Goal: Complete application form

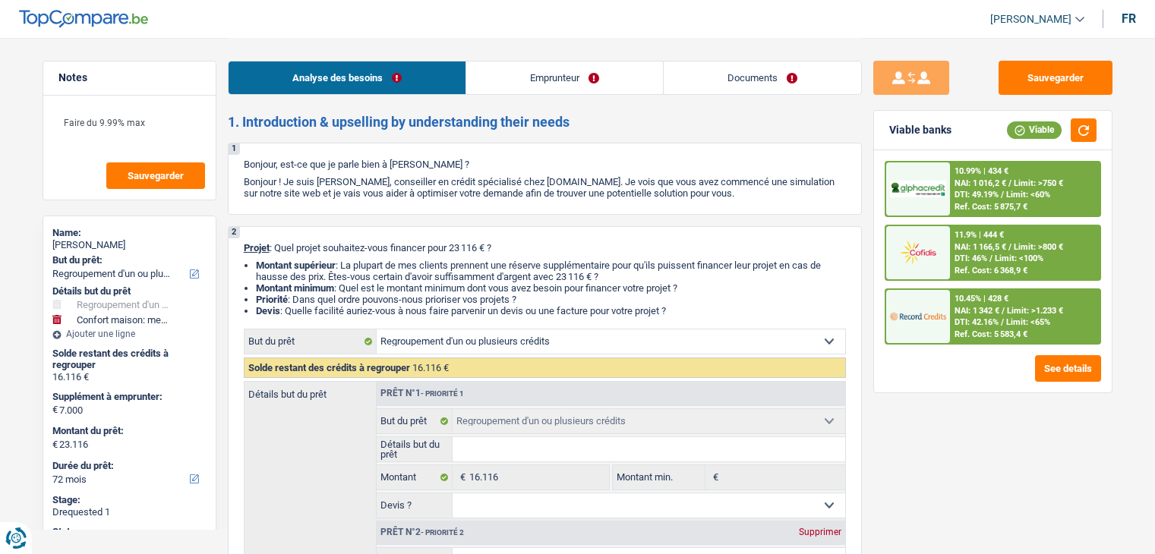
select select "refinancing"
select select "household"
select select "72"
select select "refinancing"
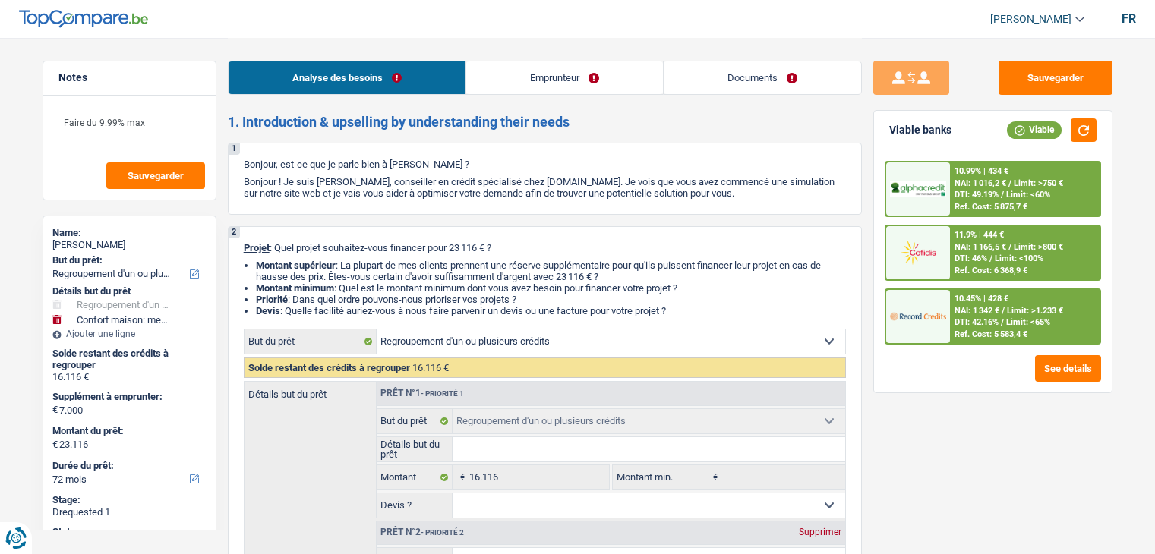
select select "refinancing"
select select "household"
select select "72"
select select "worker"
select select "netSalary"
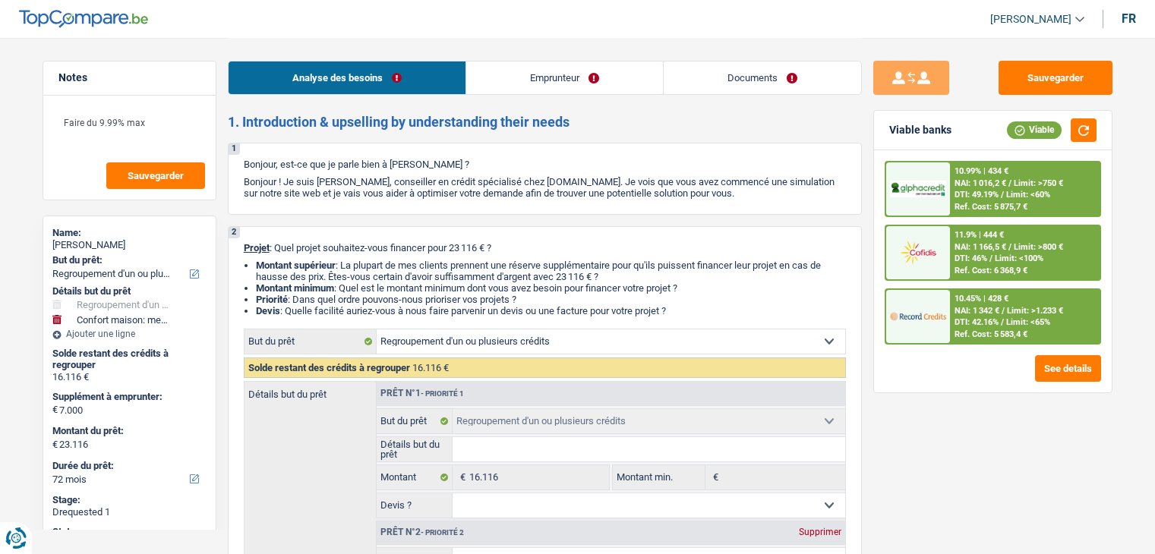
select select "mealVouchers"
select select "familyAllowances"
select select "rents"
select select "personalLoan"
select select "other"
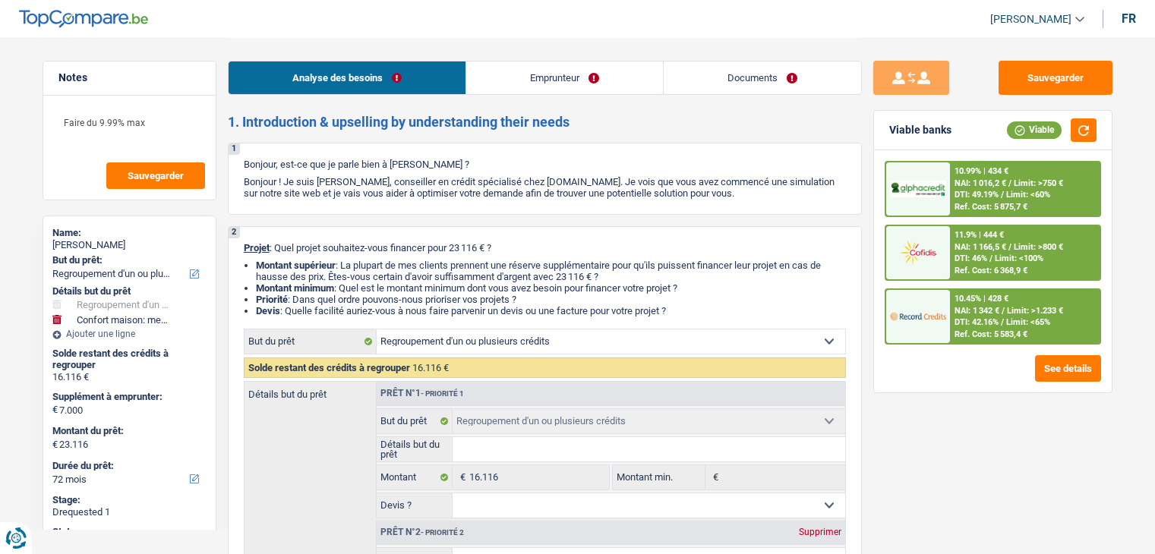
select select "84"
select select "personalLoan"
select select "other"
select select "42"
select select "refinancing"
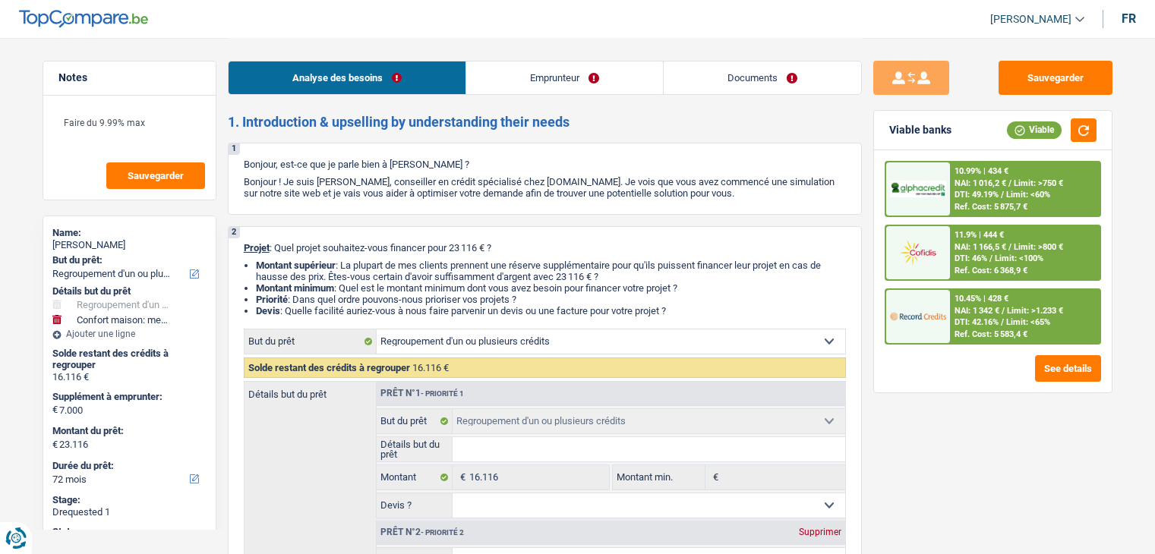
select select "refinancing"
select select "household"
select select "72"
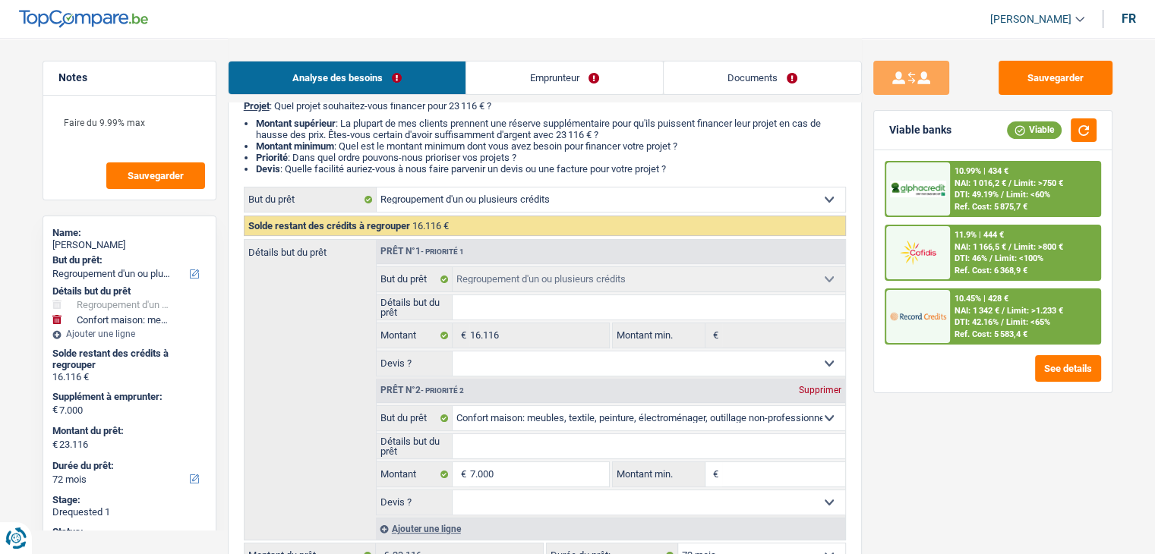
scroll to position [152, 0]
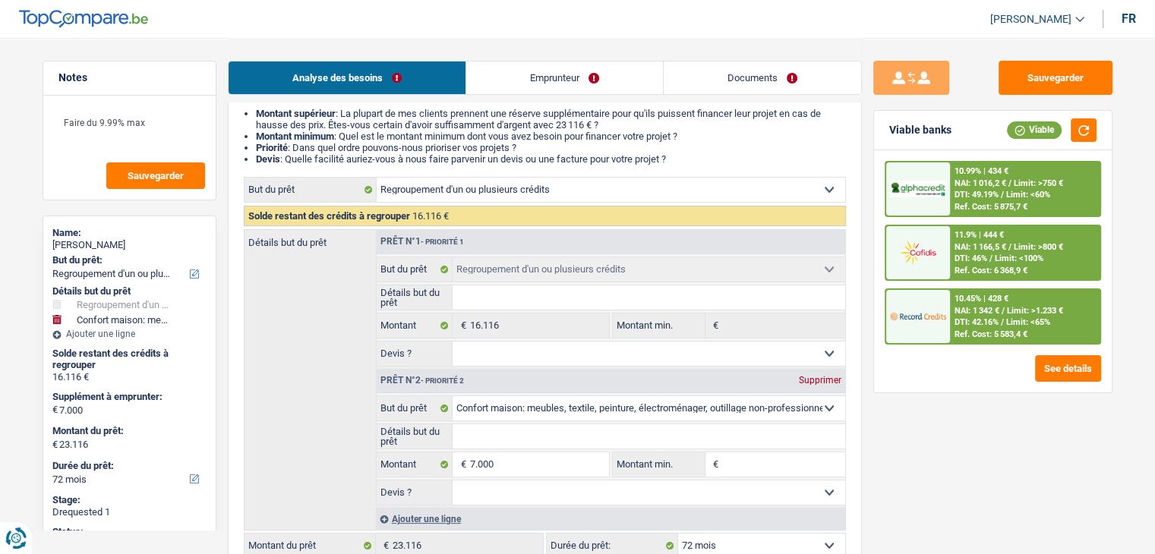
drag, startPoint x: 771, startPoint y: 87, endPoint x: 747, endPoint y: 101, distance: 27.9
click at [771, 87] on link "Documents" at bounding box center [762, 78] width 197 height 33
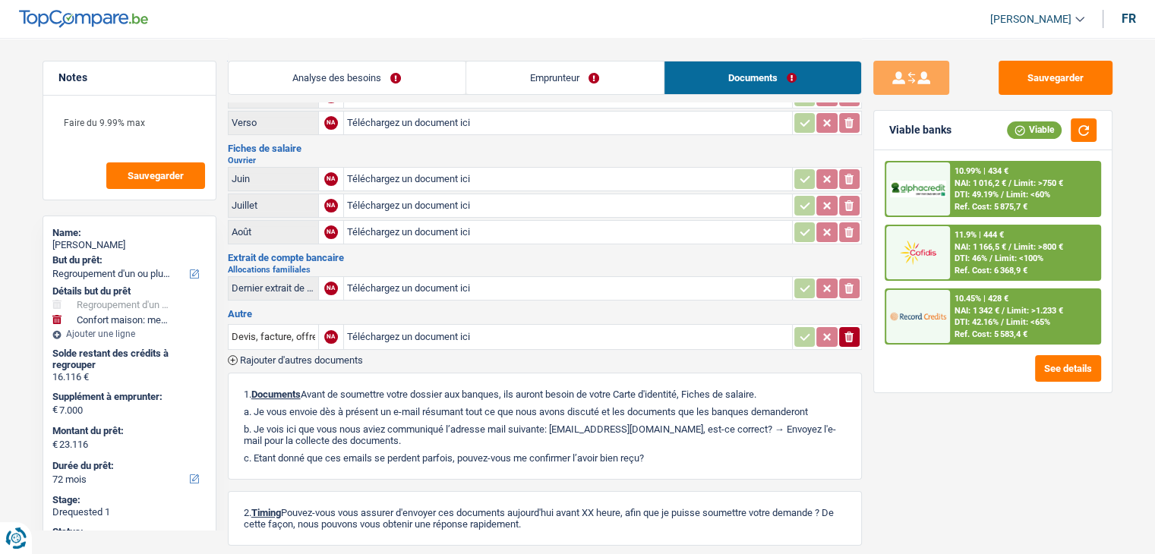
scroll to position [0, 0]
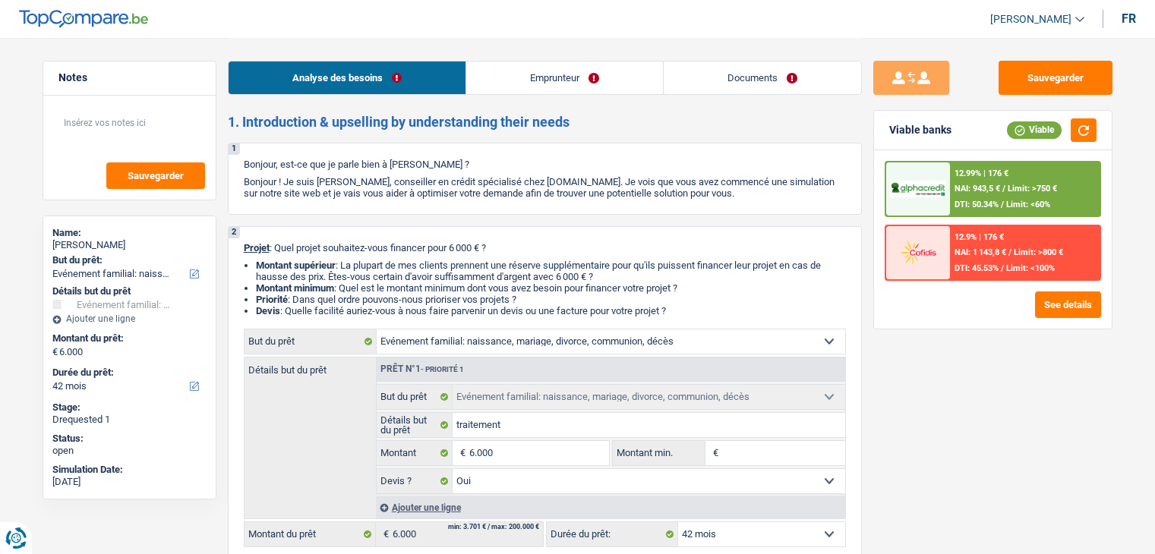
select select "familyEvent"
select select "42"
select select "familyEvent"
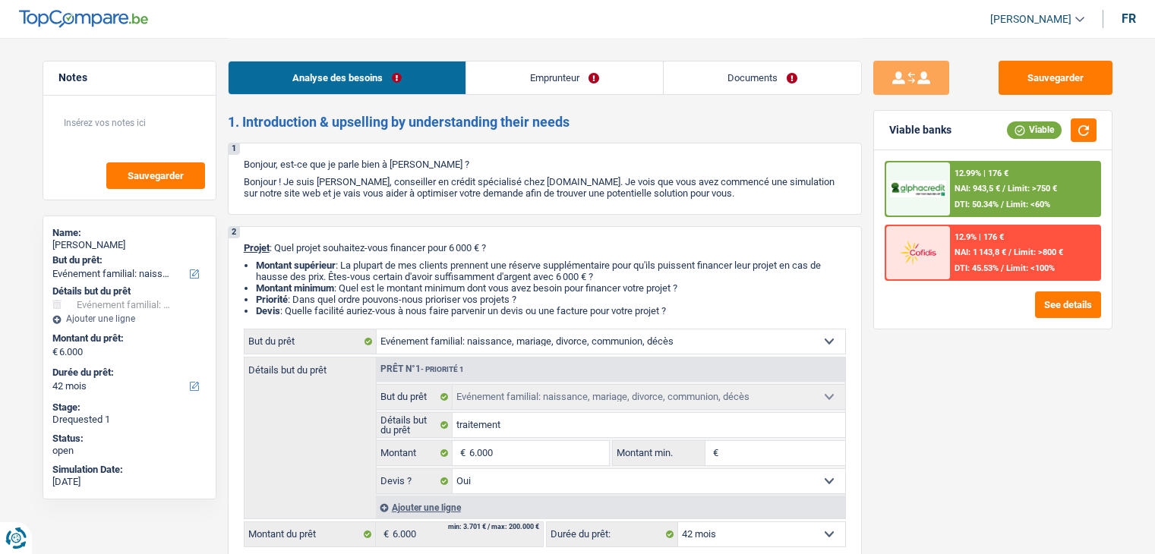
select select "yes"
select select "42"
select select "mutuality"
select select "familyAllowances"
select select "mutualityIndemnity"
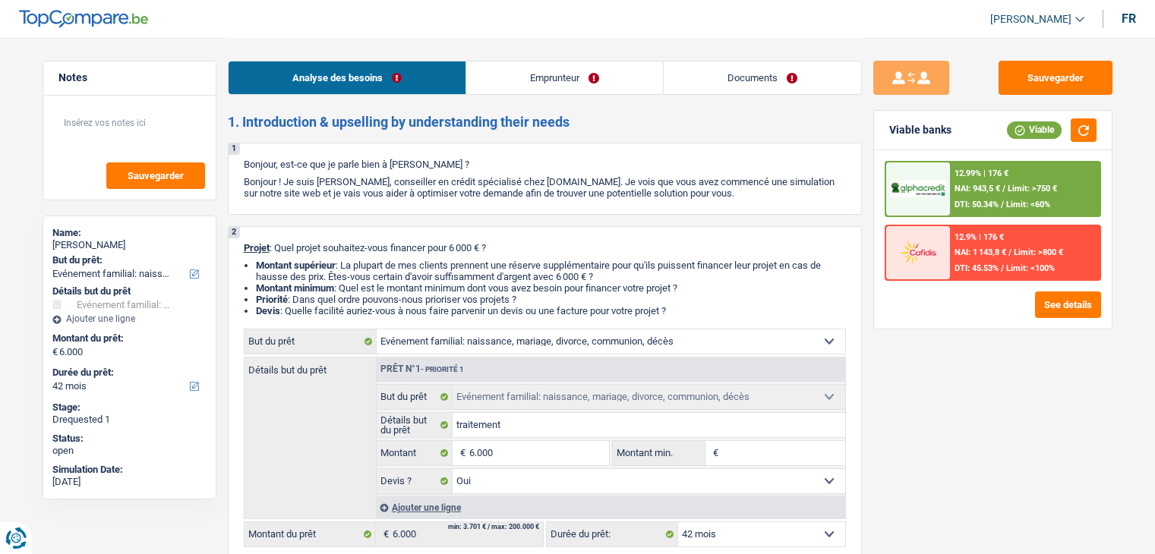
select select "rents"
select select "personalLoan"
select select "homeFurnishingOrRelocation"
select select "30"
select select "familyEvent"
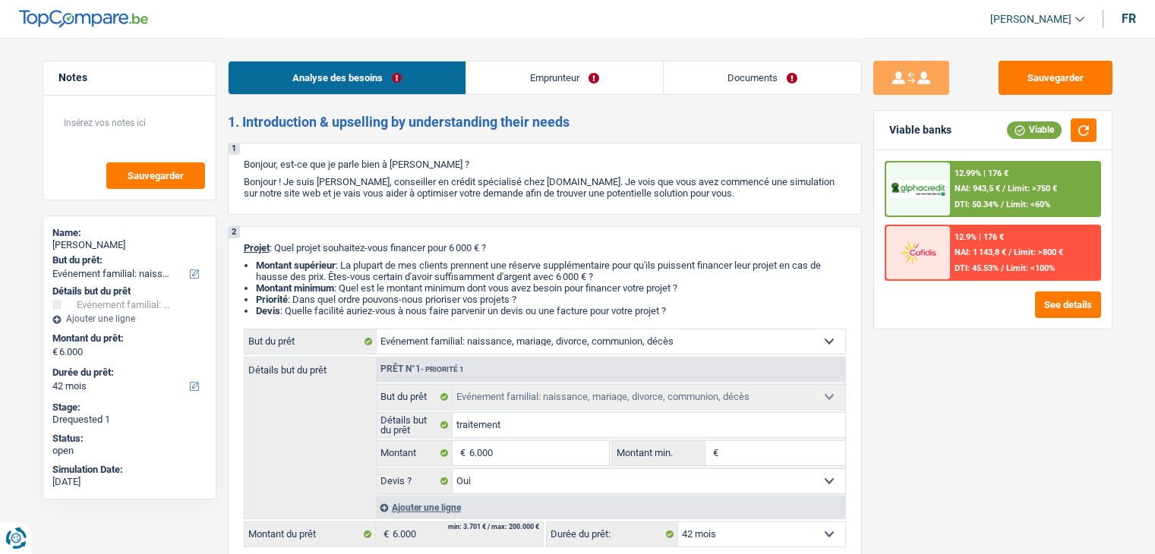
select select "familyEvent"
select select "yes"
select select "42"
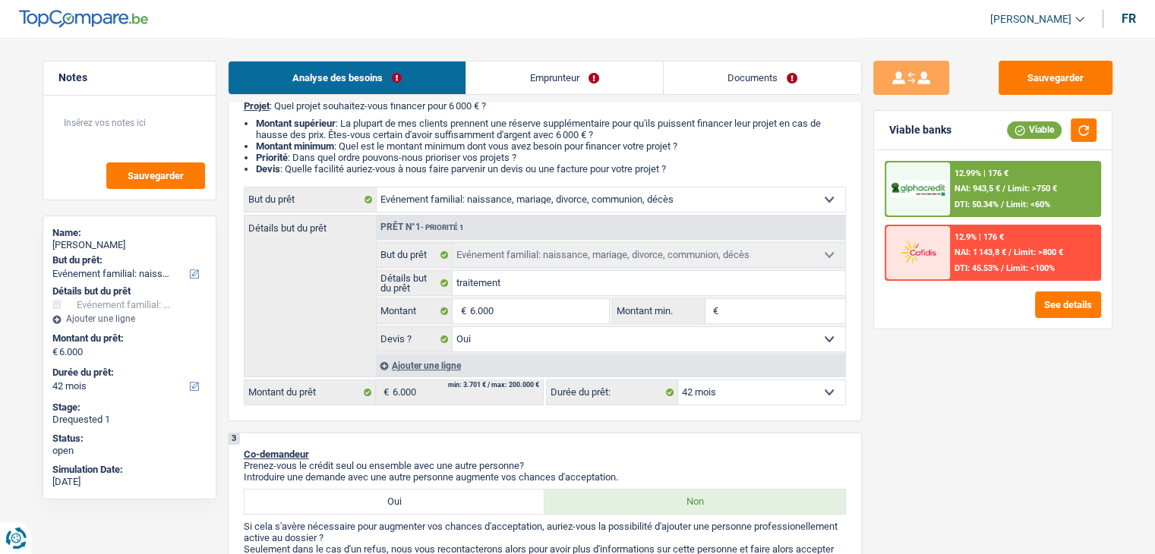
scroll to position [152, 0]
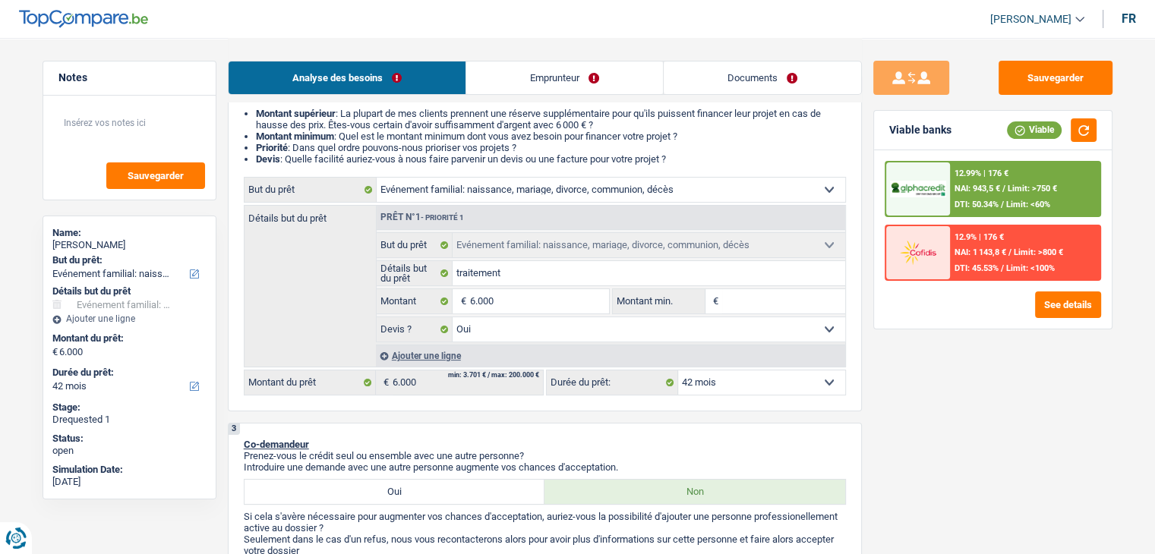
drag, startPoint x: 807, startPoint y: 384, endPoint x: 814, endPoint y: 379, distance: 8.9
click at [807, 384] on select "12 mois 18 mois 24 mois 30 mois 36 mois 42 mois Sélectionner une option" at bounding box center [761, 383] width 167 height 24
drag, startPoint x: 814, startPoint y: 379, endPoint x: 839, endPoint y: 365, distance: 28.3
click at [814, 379] on select "12 mois 18 mois 24 mois 30 mois 36 mois 42 mois Sélectionner une option" at bounding box center [761, 383] width 167 height 24
click at [1026, 188] on span "Limit: >750 €" at bounding box center [1032, 189] width 49 height 10
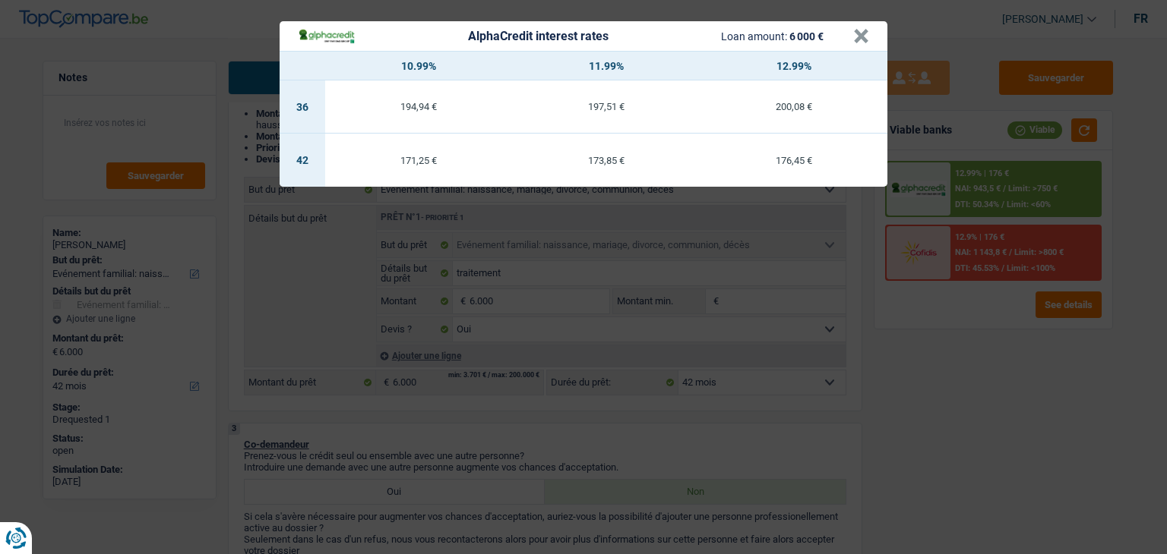
click at [936, 379] on div "AlphaCredit interest rates Loan amount: 6 000 € × 10.99% 11.99% 12.99% 36 194,9…" at bounding box center [583, 277] width 1167 height 554
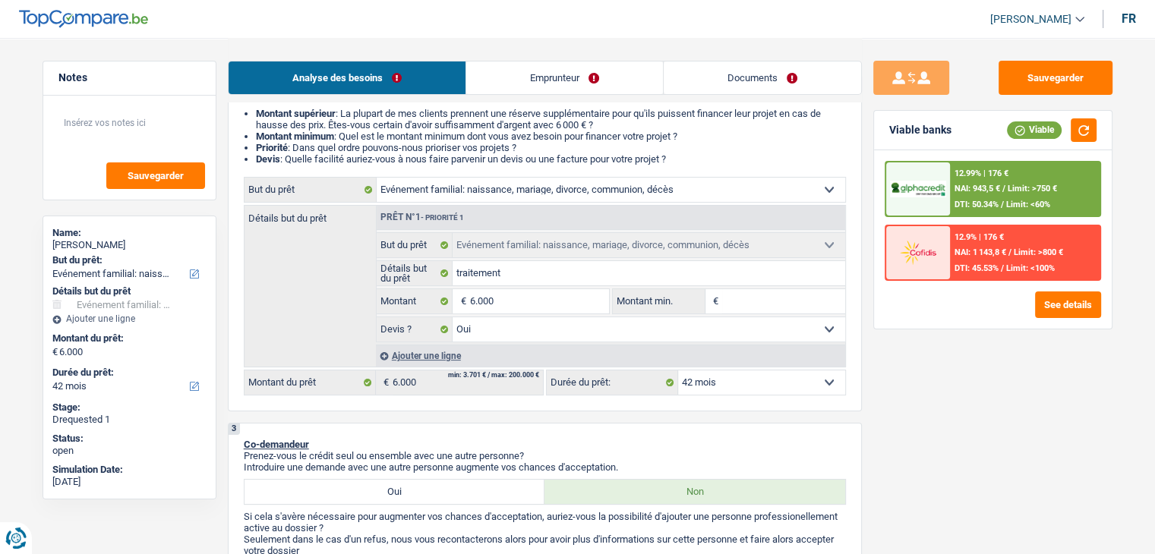
click at [1022, 174] on div "12.99% | 176 € NAI: 943,5 € / Limit: >750 € DTI: 50.34% / Limit: <60%" at bounding box center [1025, 189] width 150 height 53
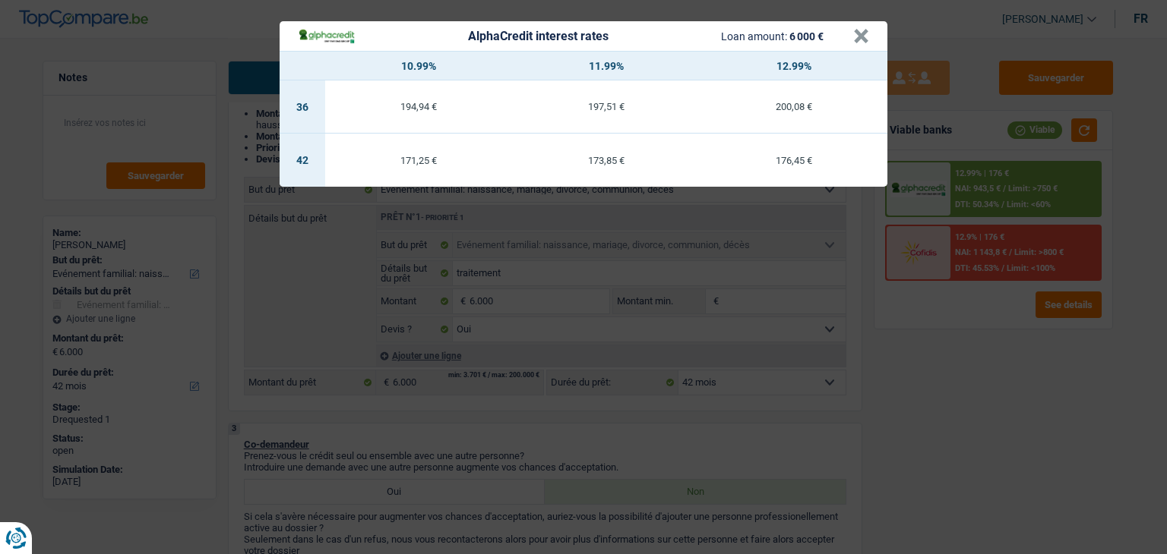
click at [986, 410] on div "AlphaCredit interest rates Loan amount: 6 000 € × 10.99% 11.99% 12.99% 36 194,9…" at bounding box center [583, 277] width 1167 height 554
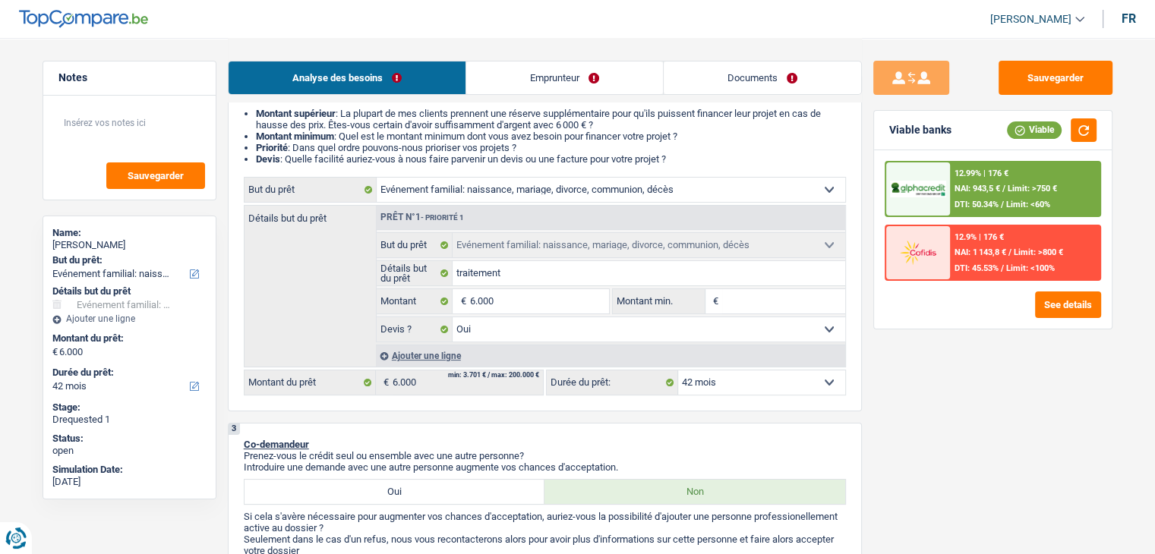
click at [960, 187] on span "NAI: 943,5 €" at bounding box center [978, 189] width 46 height 10
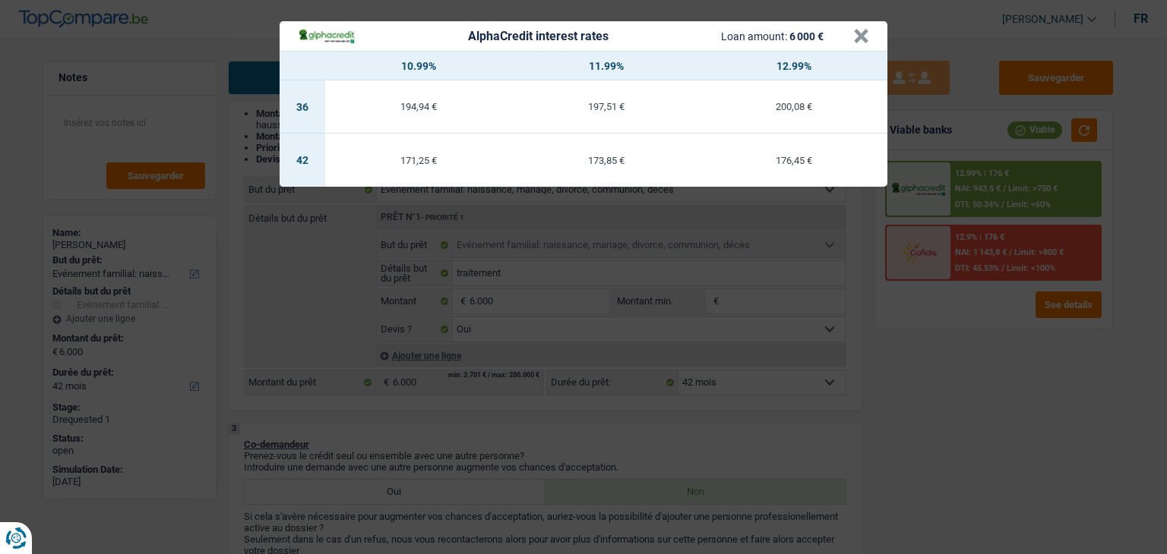
click at [1026, 352] on div "AlphaCredit interest rates Loan amount: 6 000 € × 10.99% 11.99% 12.99% 36 194,9…" at bounding box center [583, 277] width 1167 height 554
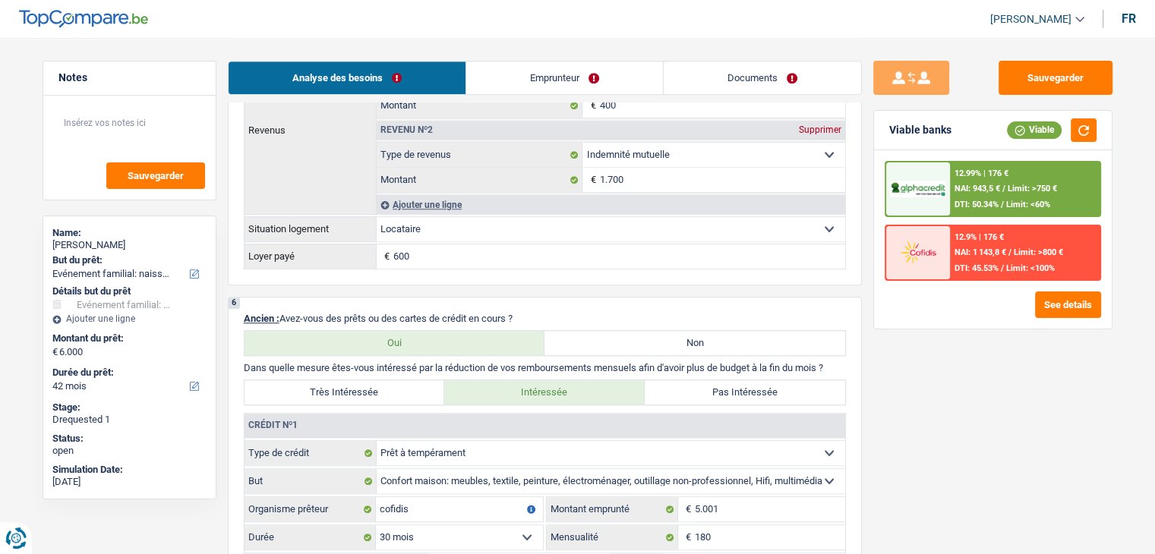
scroll to position [1291, 0]
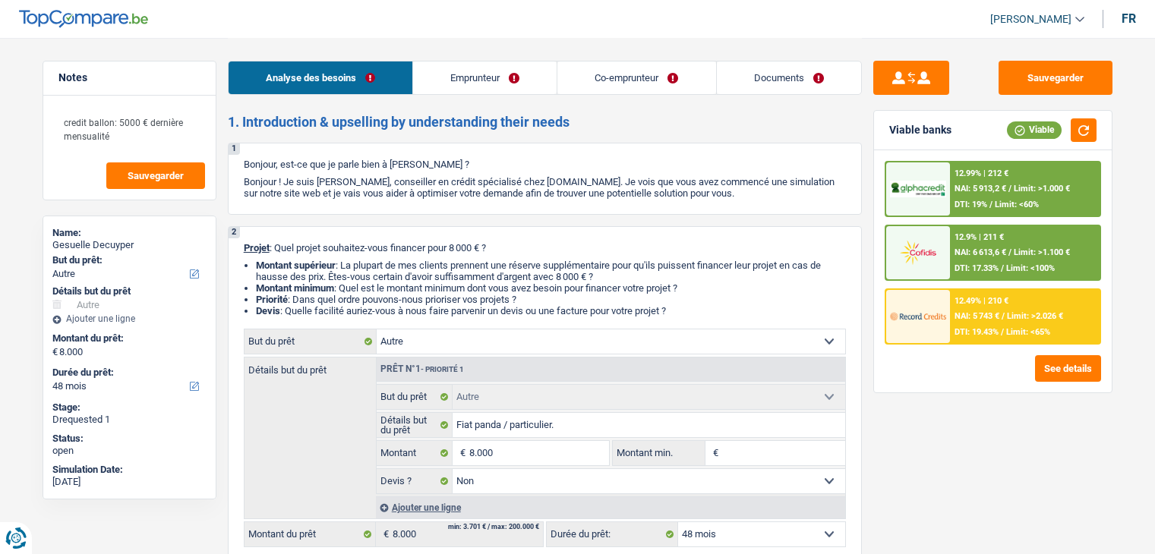
select select "other"
select select "48"
select select "other"
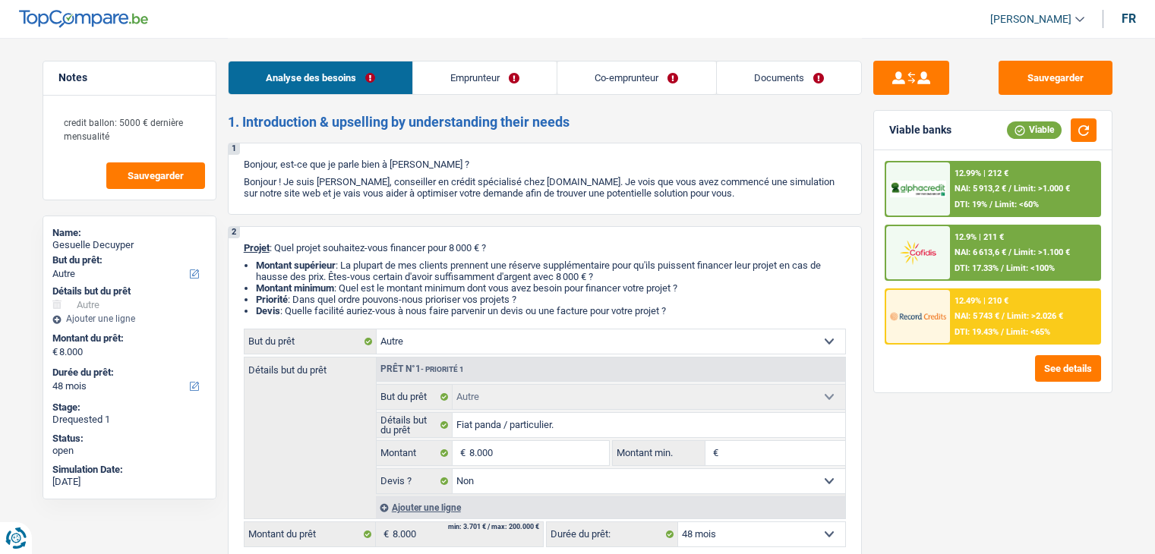
select select "false"
select select "48"
select select "privateEmployee"
select select "publicEmployee"
select select "netSalary"
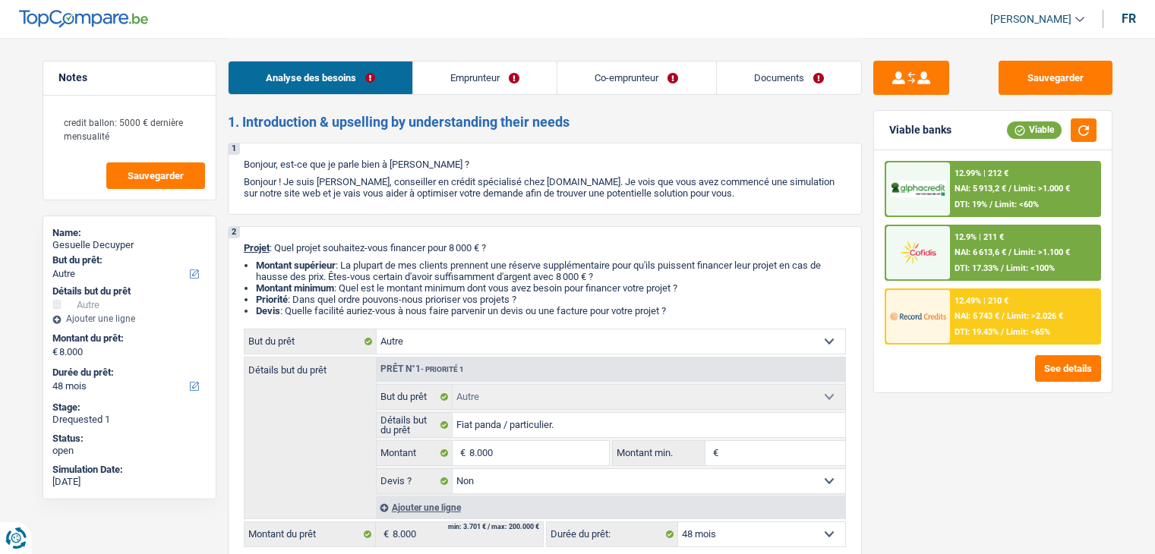
select select "familyAllowances"
select select "mealVouchers"
select select "netSalary"
select select "familyAllowances"
select select "mealVouchers"
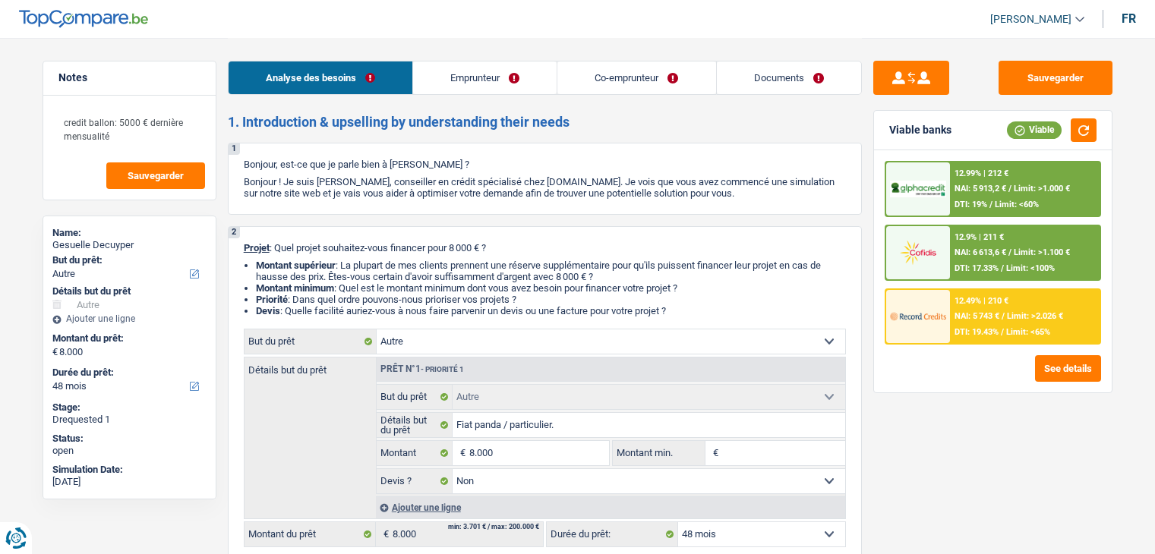
select select "ownerWithMortgage"
select select "cardOrCredit"
select select "mortgage"
select select "240"
select select "carLoan"
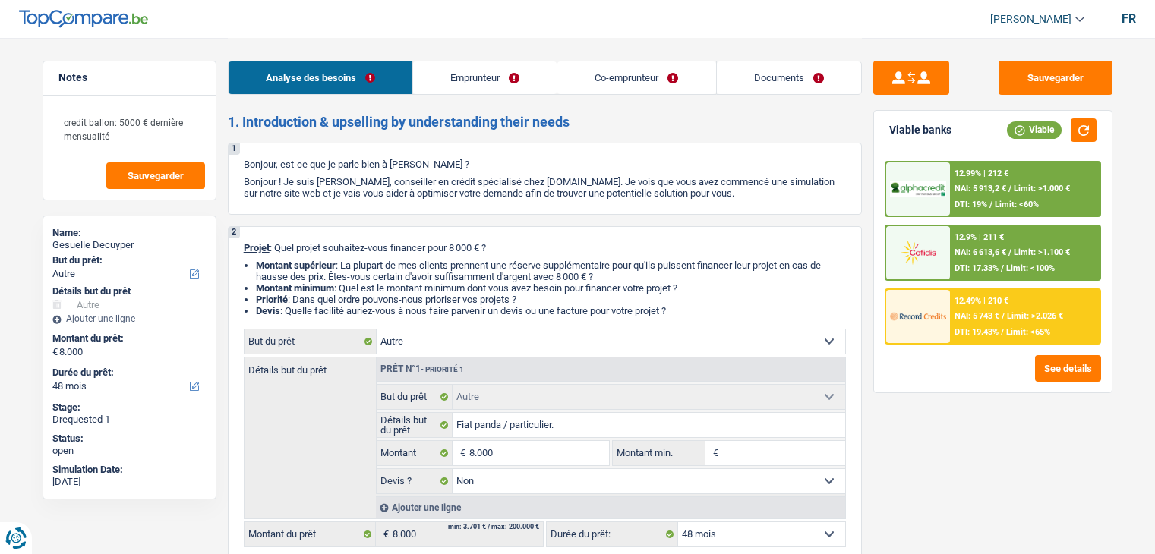
select select "48"
select select "other"
select select "false"
select select "48"
